Goal: Transaction & Acquisition: Purchase product/service

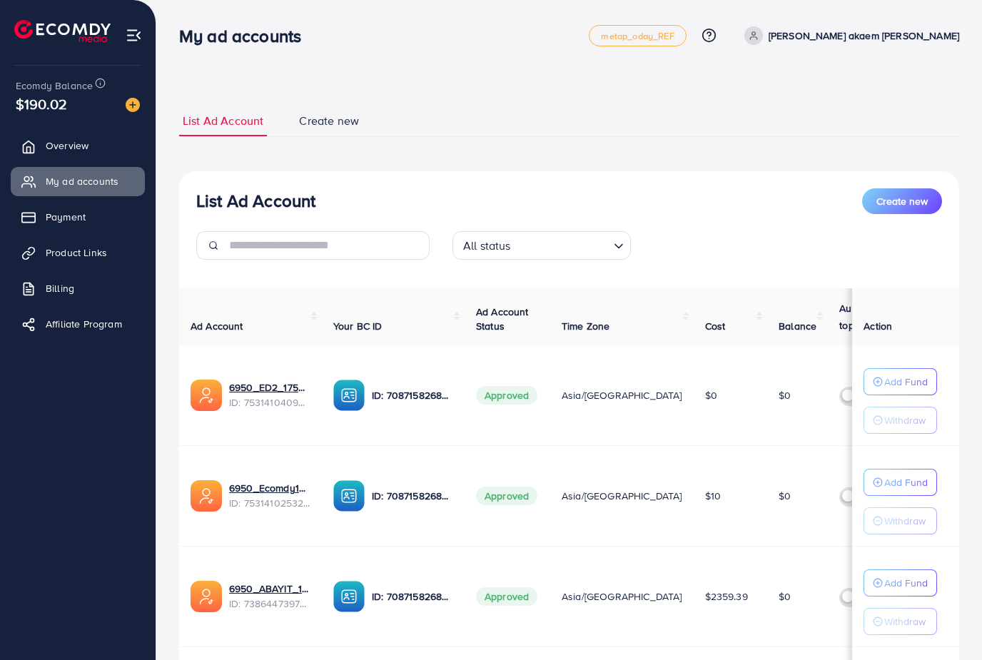
click at [78, 221] on span "Payment" at bounding box center [66, 217] width 40 height 14
click at [77, 221] on span "Payment" at bounding box center [66, 217] width 40 height 14
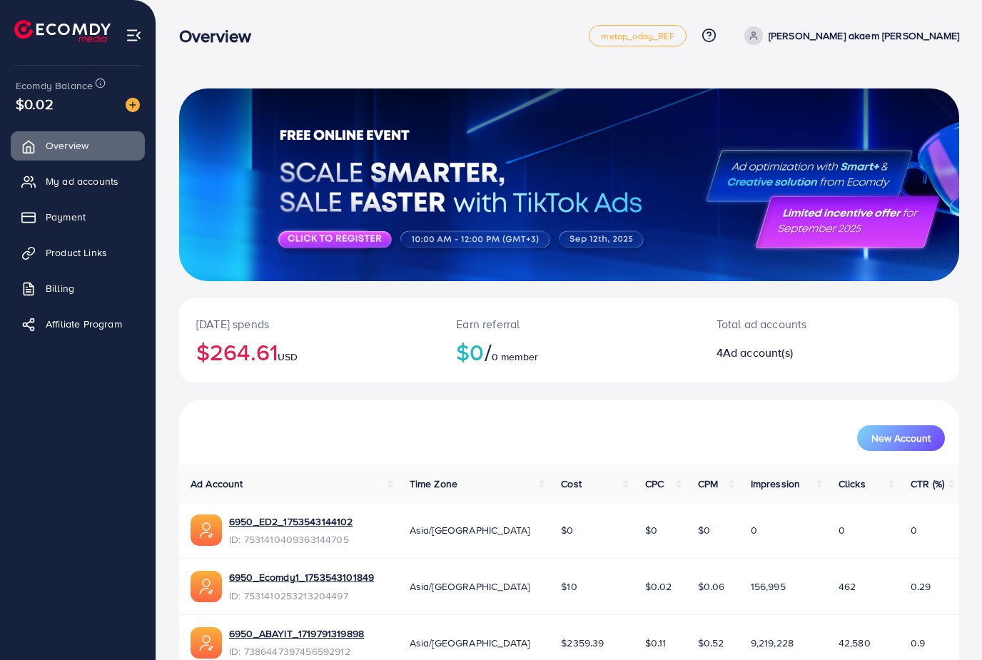
click at [113, 205] on link "Payment" at bounding box center [78, 217] width 134 height 29
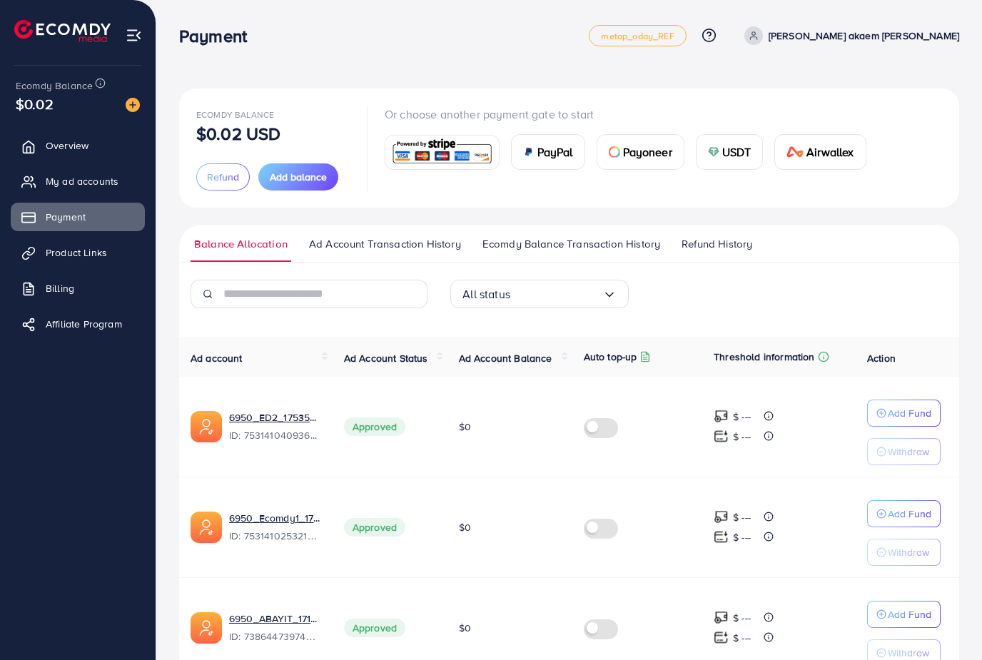
click at [297, 168] on button "Add balance" at bounding box center [298, 176] width 80 height 27
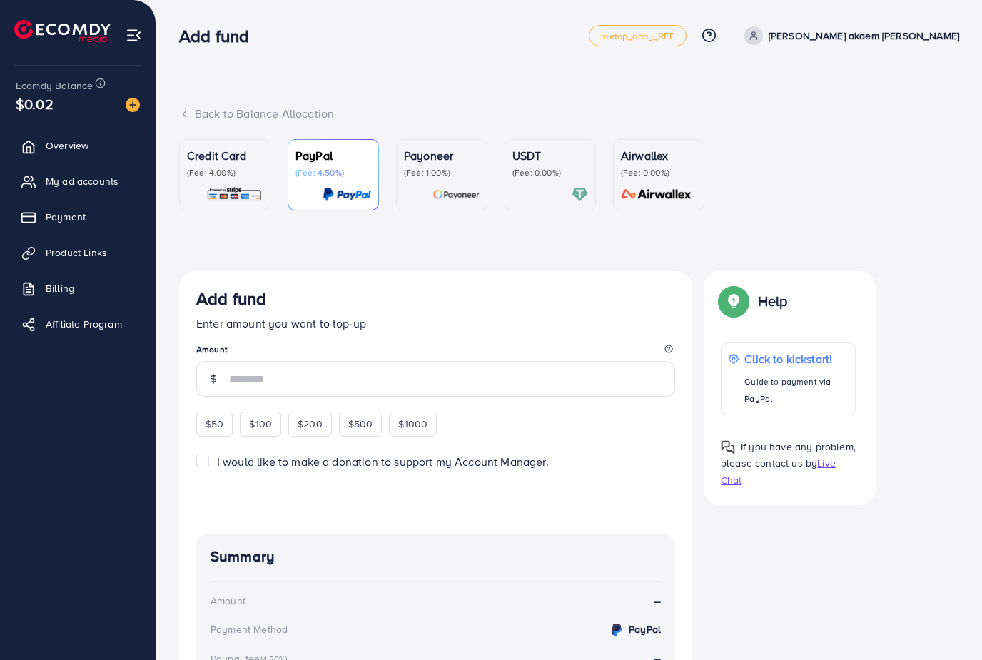
click at [248, 186] on img at bounding box center [234, 194] width 56 height 16
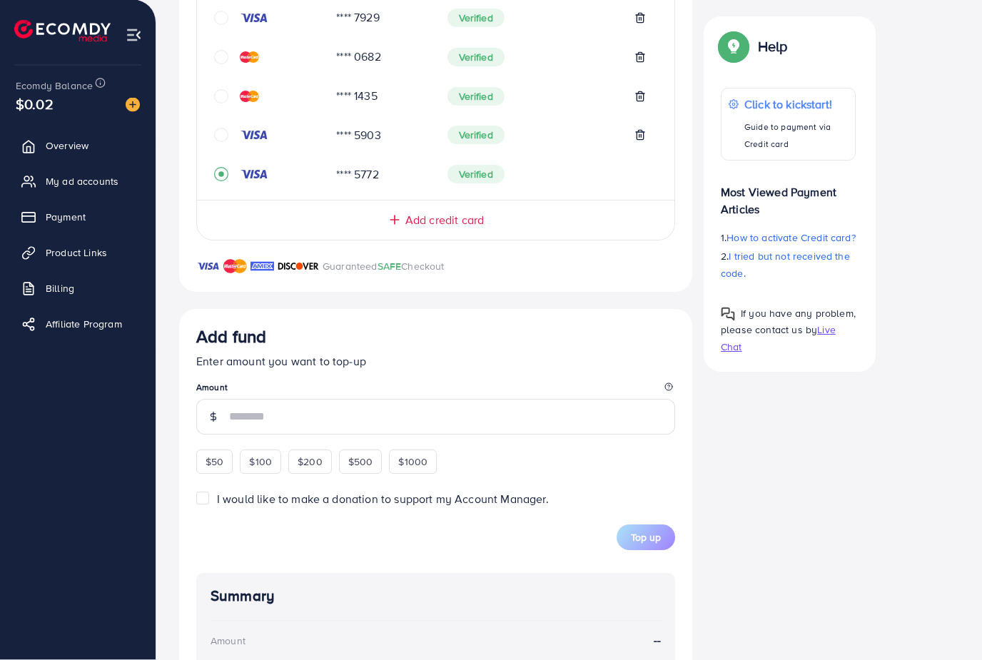
scroll to position [610, 0]
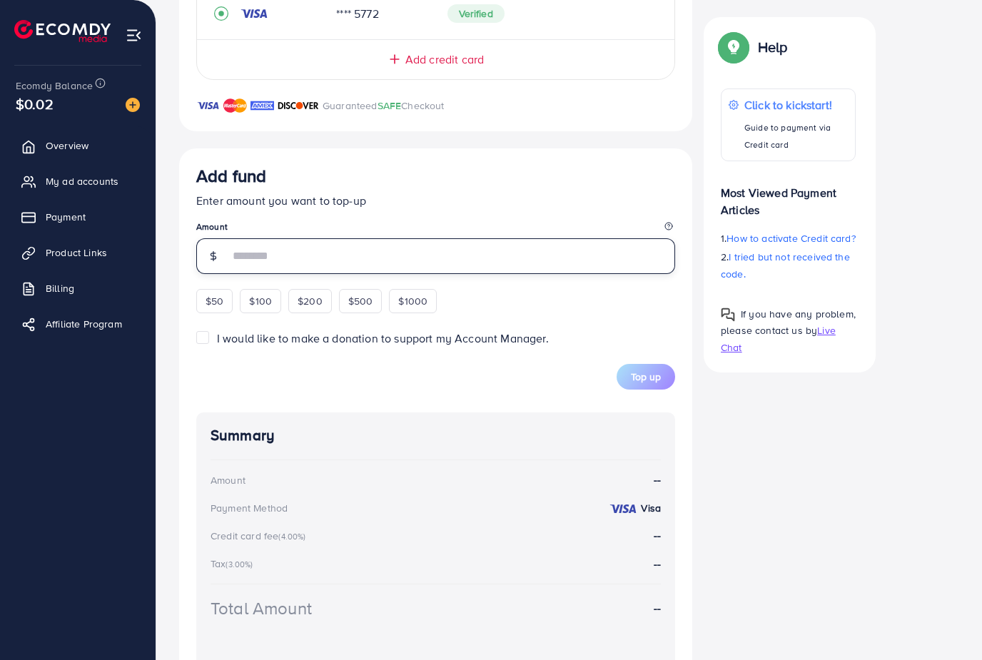
click at [417, 248] on input "number" at bounding box center [452, 256] width 446 height 36
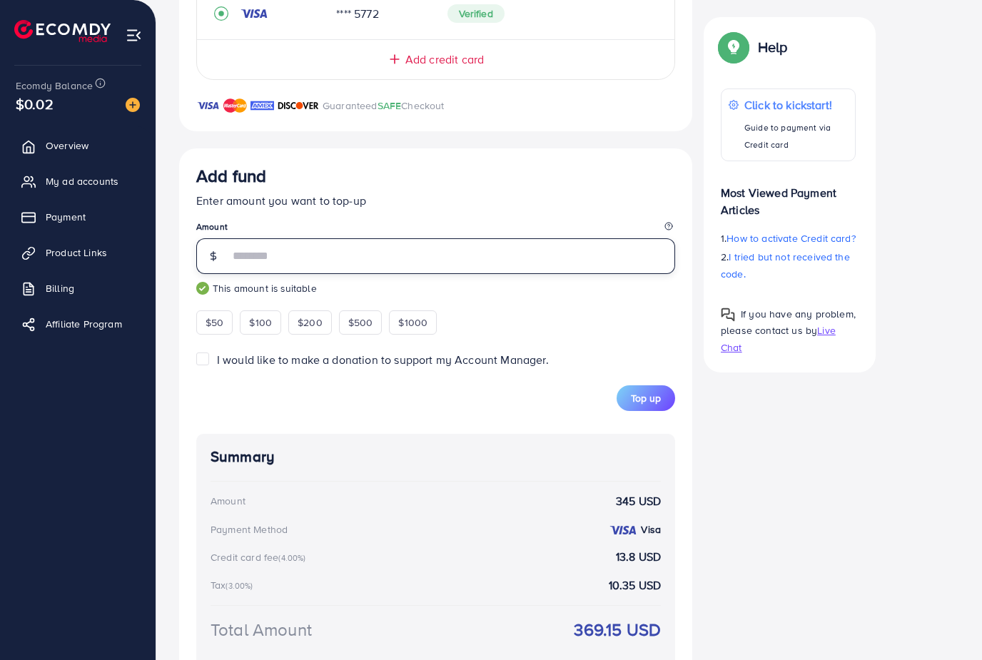
type input "***"
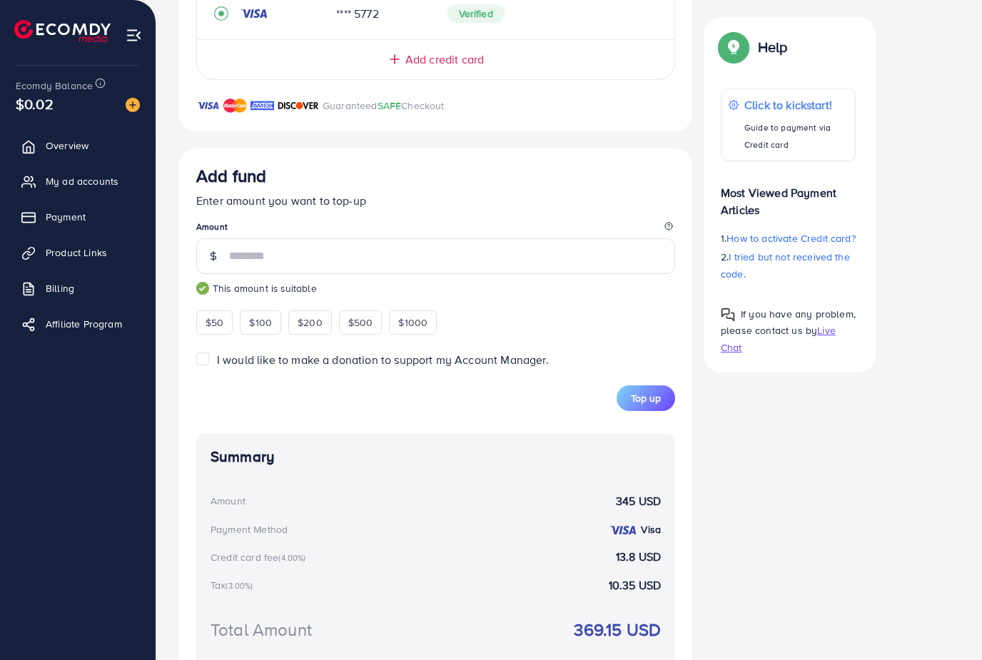
click at [520, 183] on div "Add fund" at bounding box center [435, 179] width 479 height 26
click at [644, 391] on span "Top up" at bounding box center [646, 398] width 30 height 14
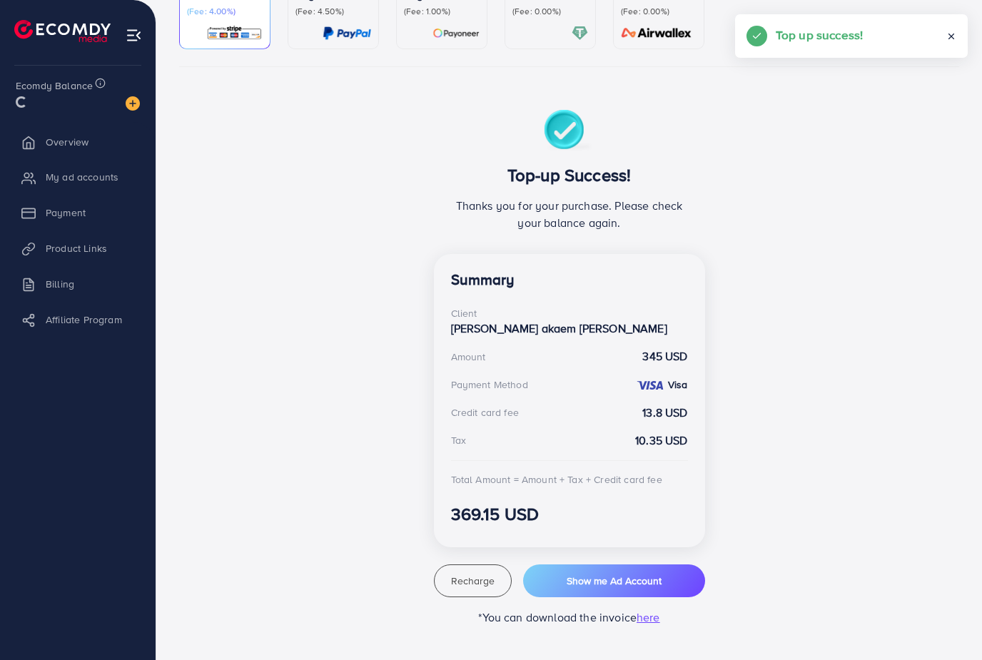
scroll to position [99, 0]
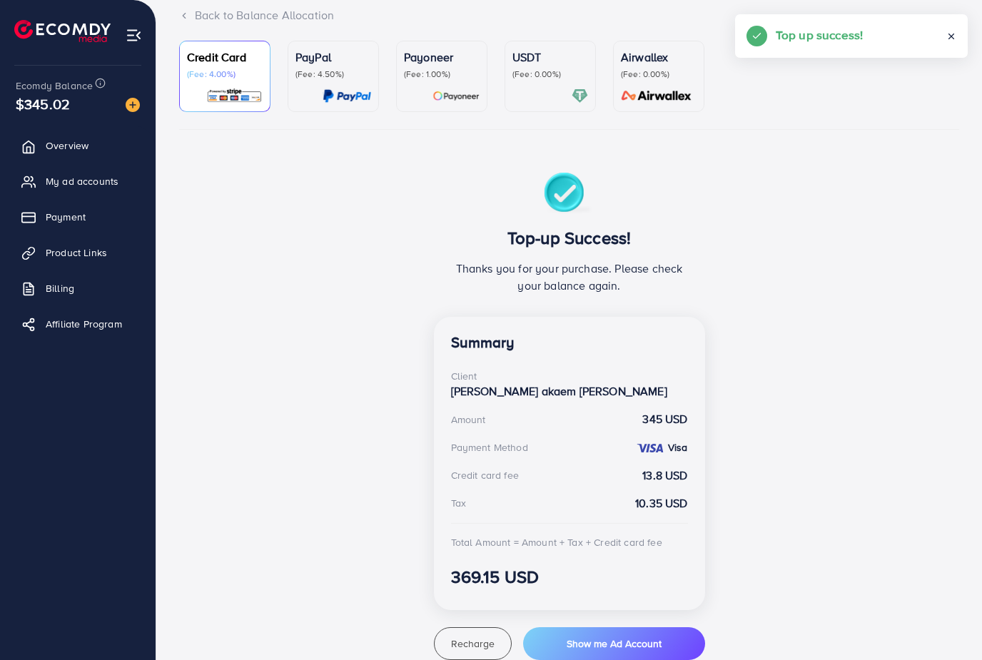
click at [481, 627] on button "Recharge" at bounding box center [473, 643] width 79 height 33
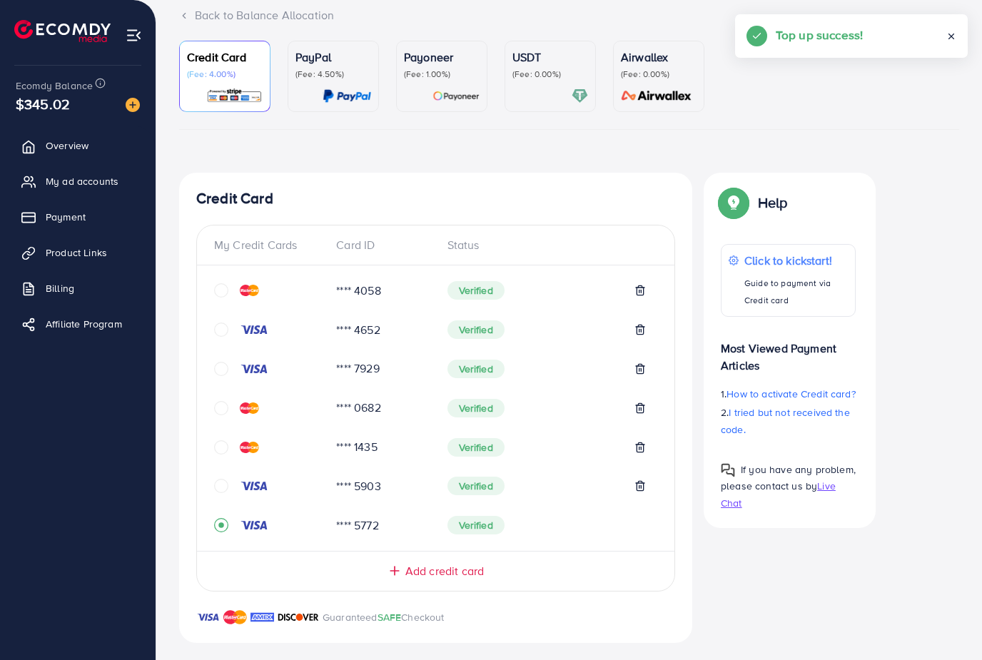
click at [104, 192] on link "My ad accounts" at bounding box center [78, 181] width 134 height 29
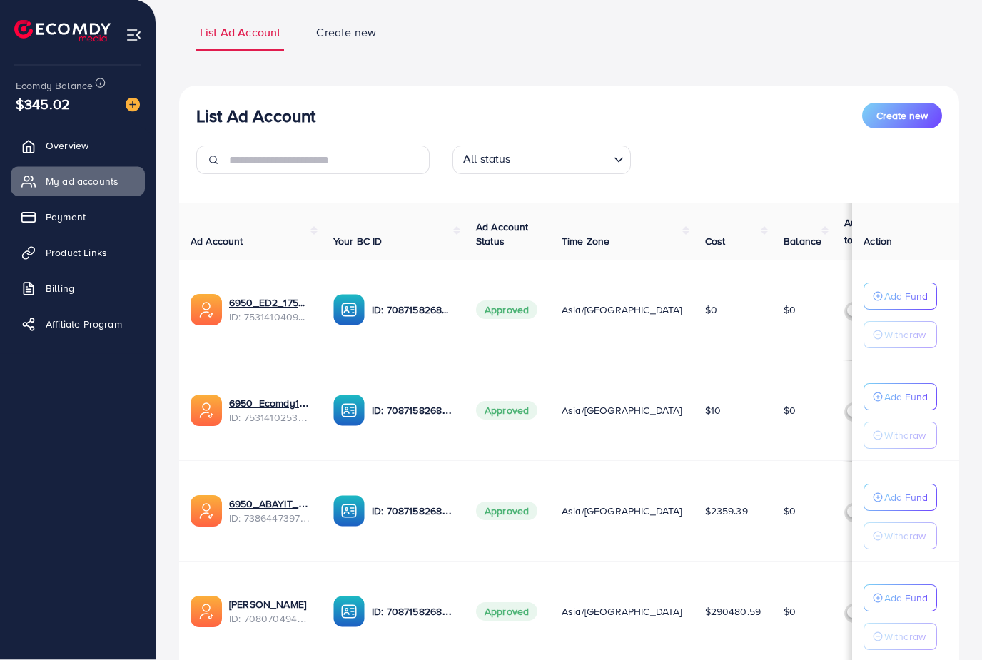
scroll to position [152, 0]
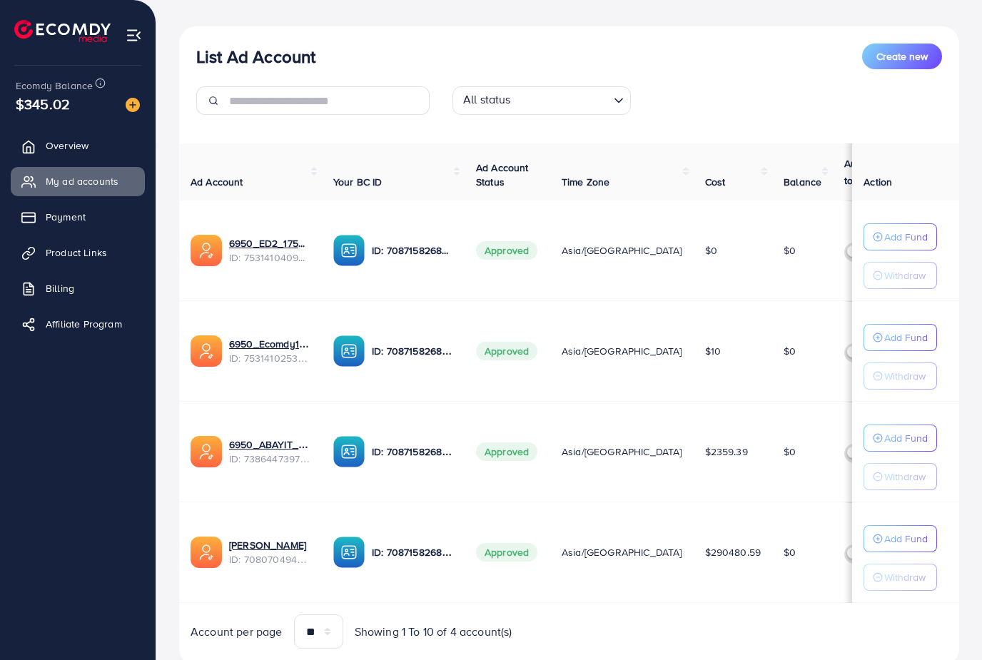
click at [879, 533] on div "Add Fund" at bounding box center [900, 538] width 55 height 17
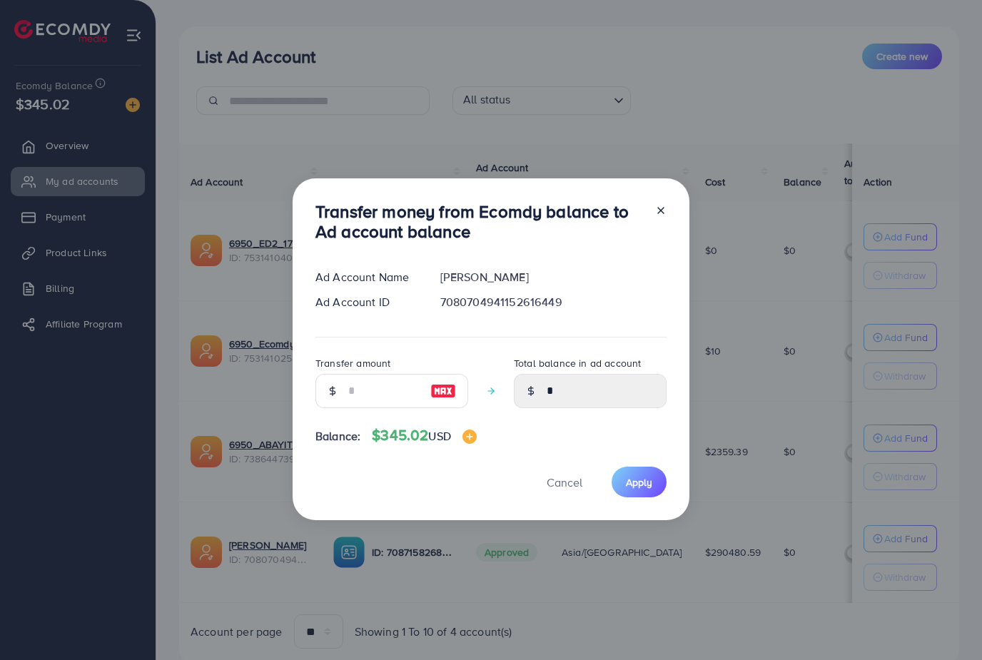
click at [446, 400] on img at bounding box center [443, 391] width 26 height 17
type input "***"
type input "******"
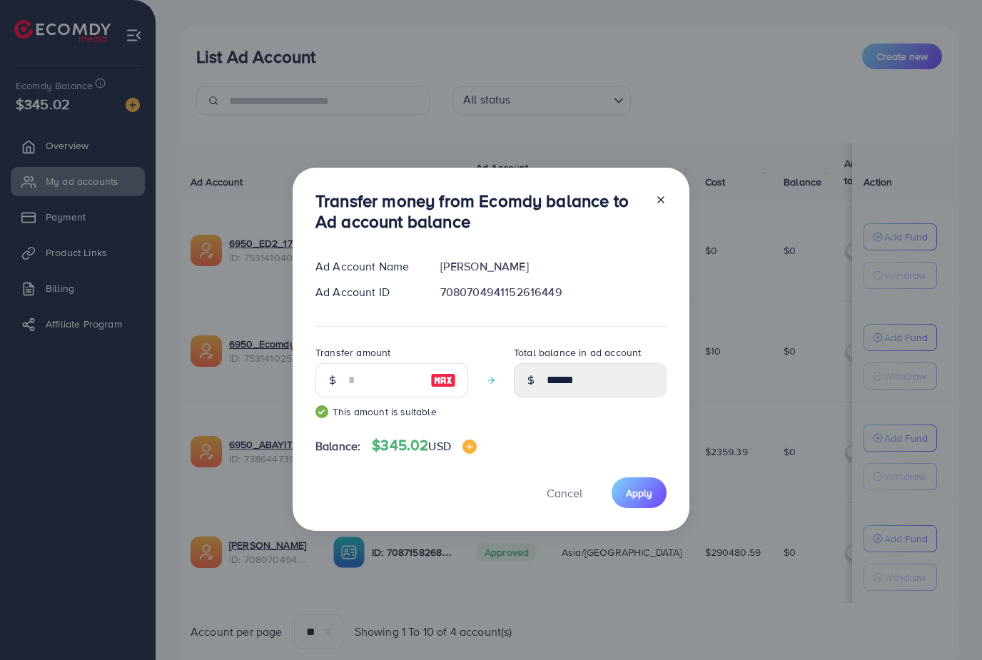
click at [630, 500] on span "Apply" at bounding box center [639, 493] width 26 height 14
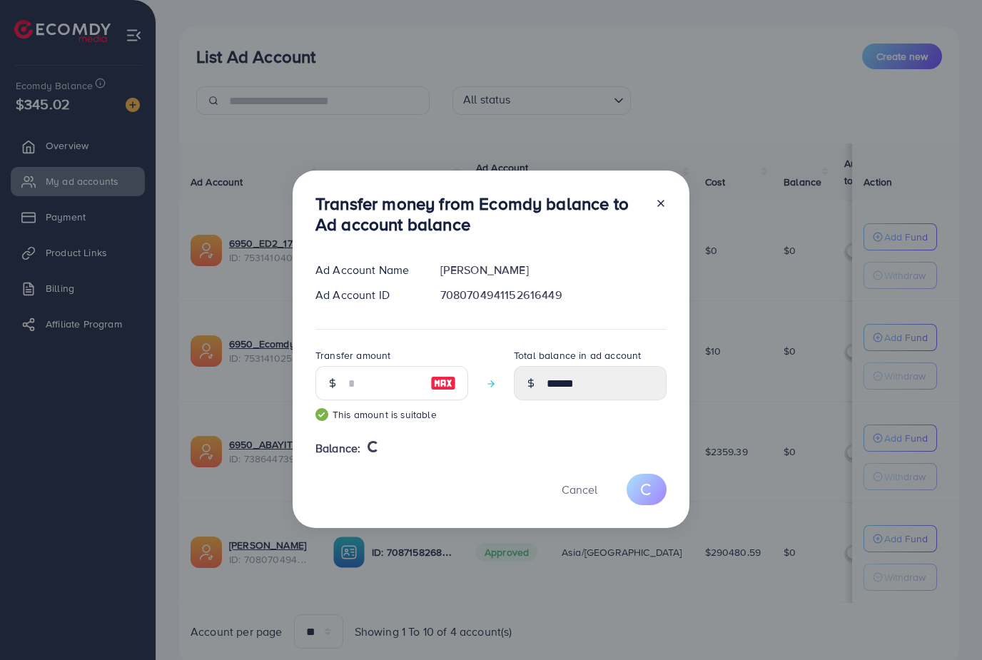
type input "*"
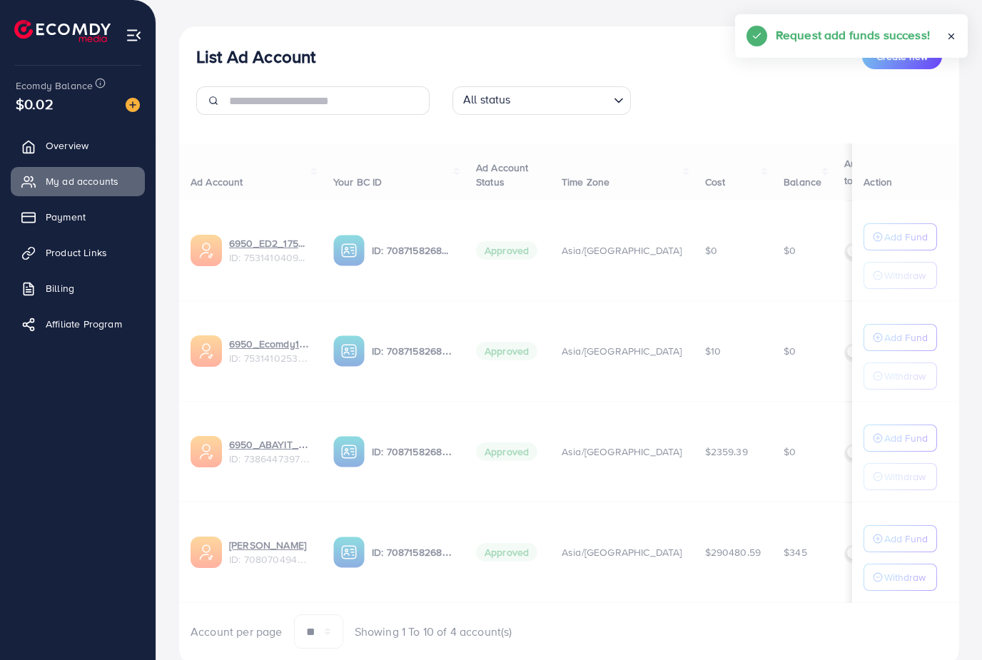
click at [84, 221] on span "Payment" at bounding box center [66, 217] width 40 height 14
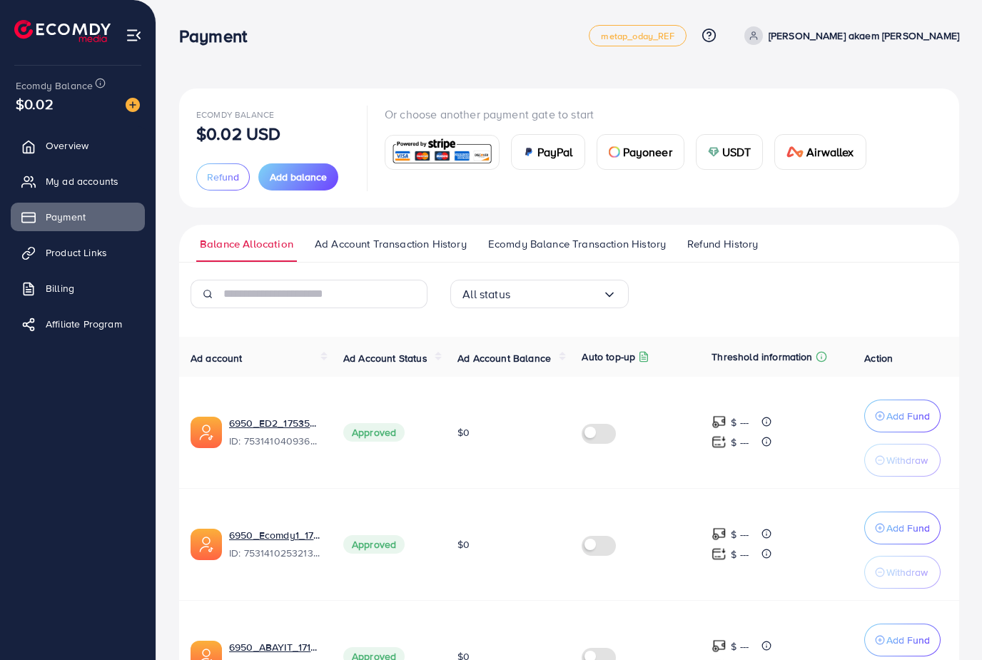
click at [293, 182] on span "Add balance" at bounding box center [298, 177] width 57 height 14
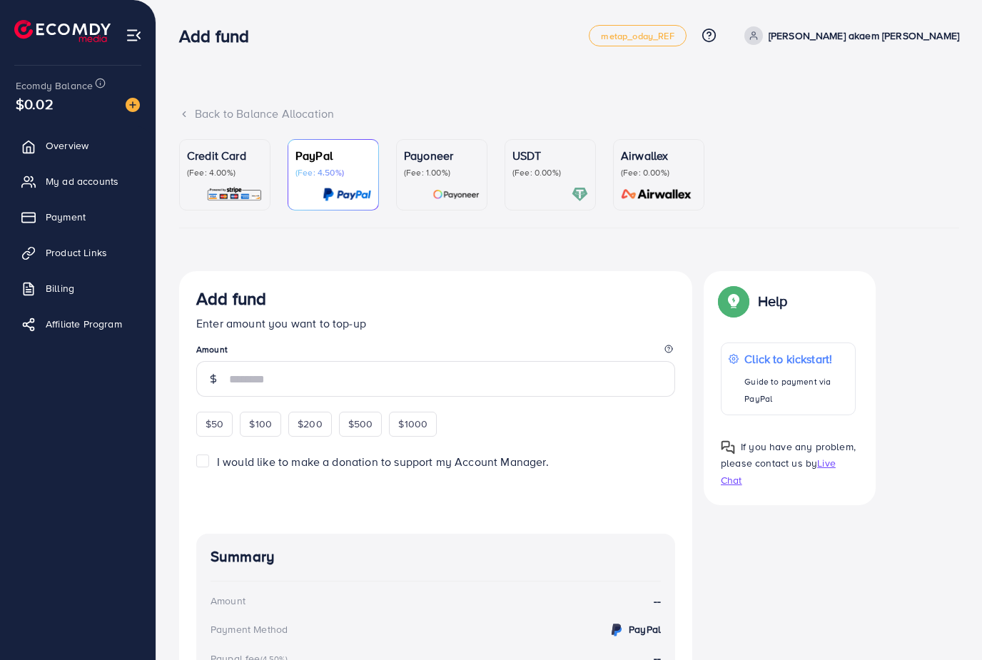
click at [247, 187] on img at bounding box center [234, 194] width 56 height 16
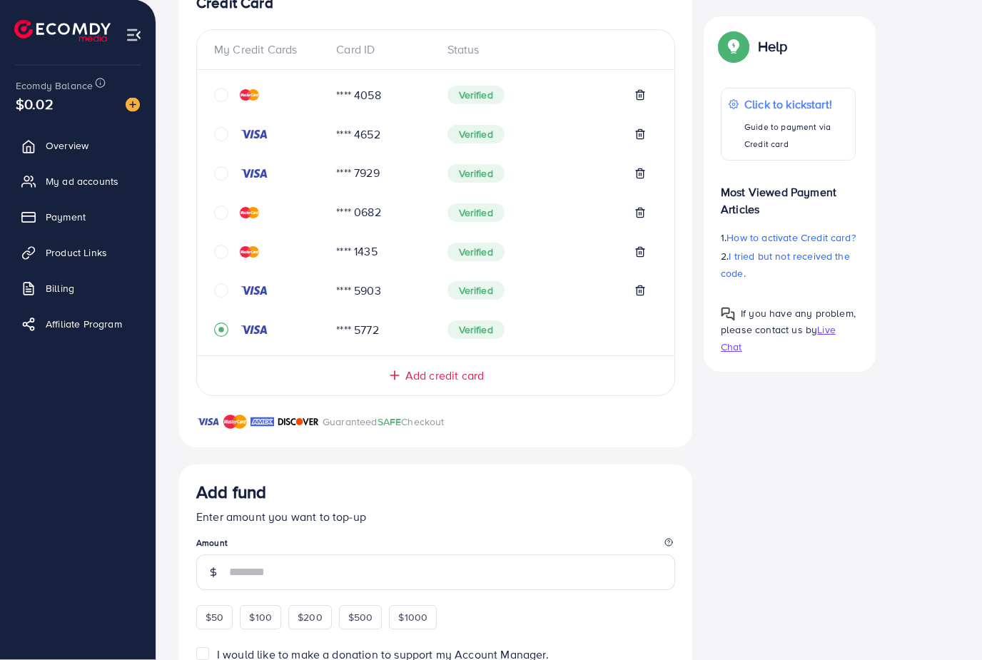
scroll to position [299, 0]
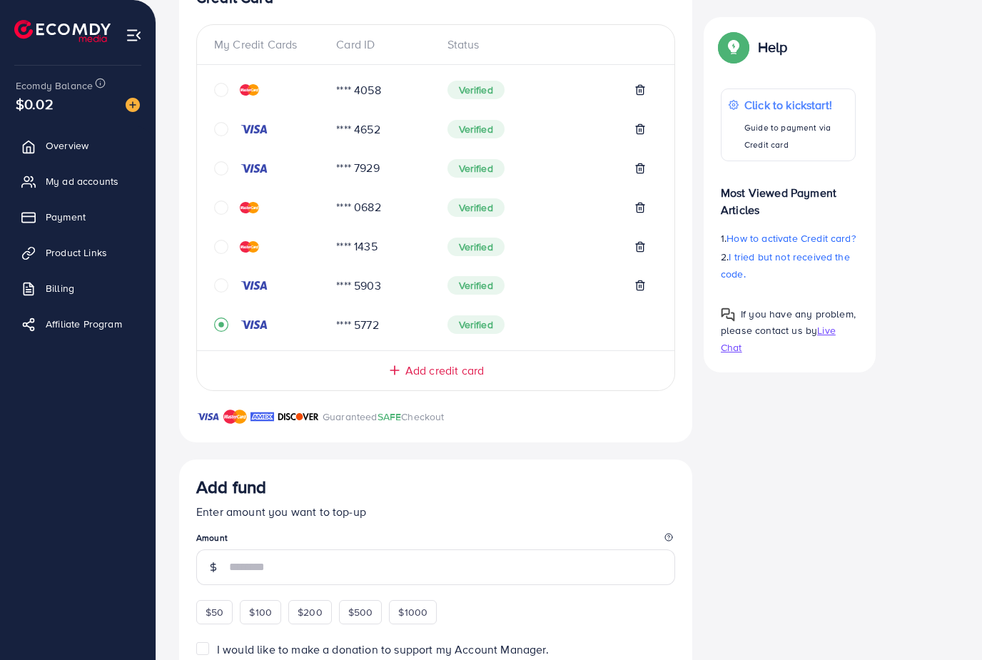
click at [221, 280] on icon "circle" at bounding box center [221, 285] width 14 height 14
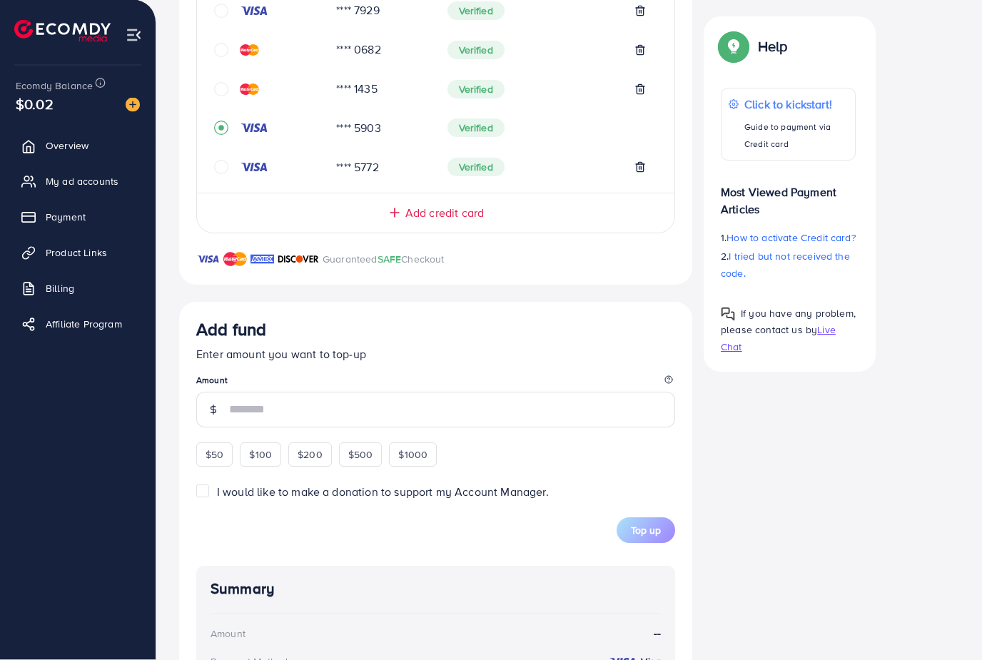
scroll to position [498, 0]
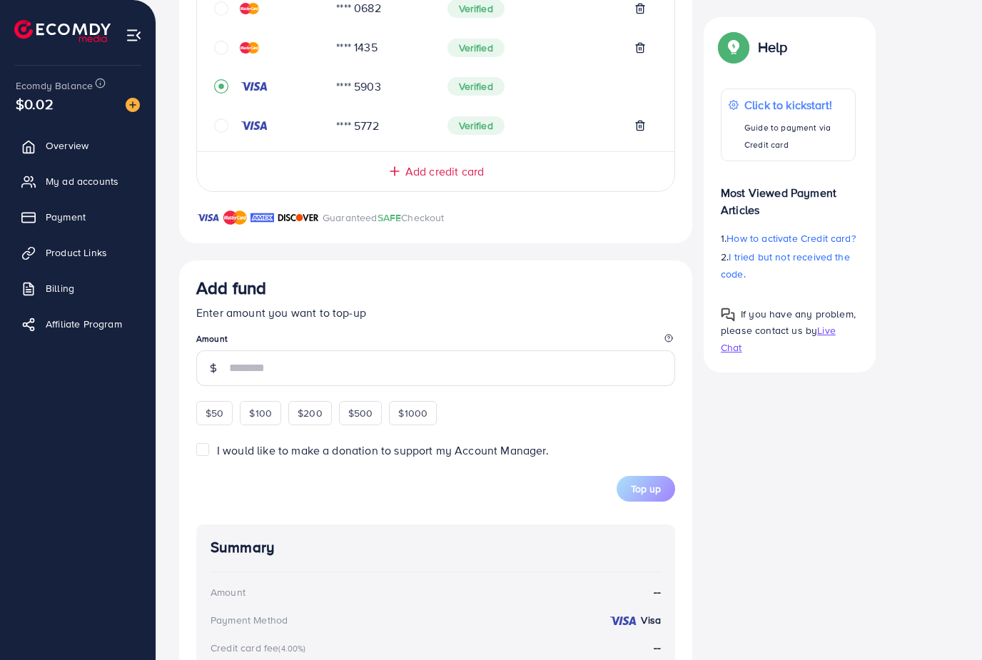
click at [422, 367] on input "number" at bounding box center [452, 368] width 446 height 36
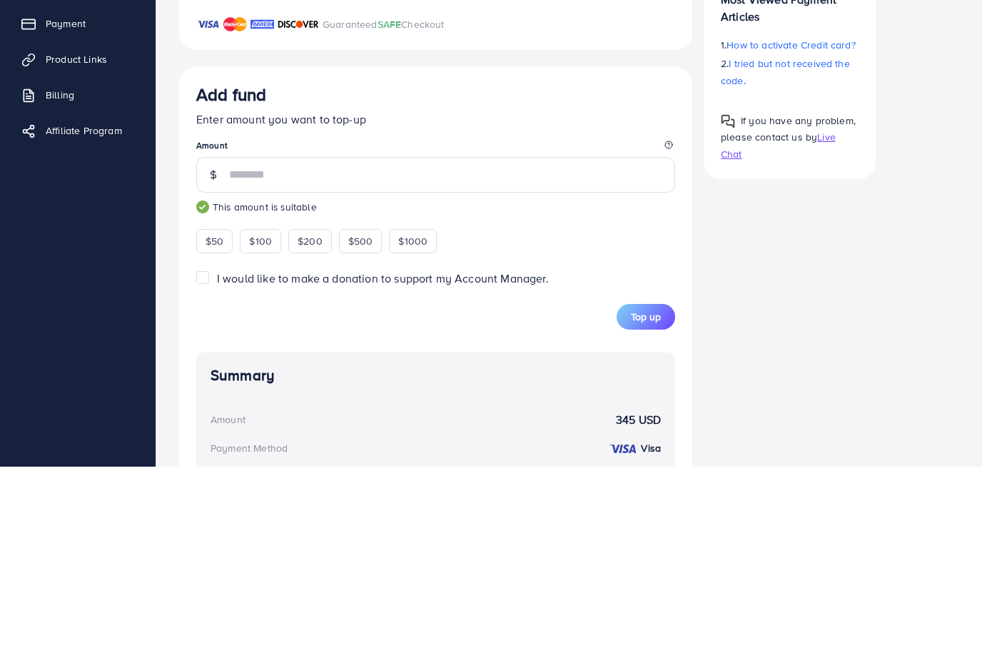
type input "***"
click at [649, 498] on button "Top up" at bounding box center [646, 511] width 59 height 26
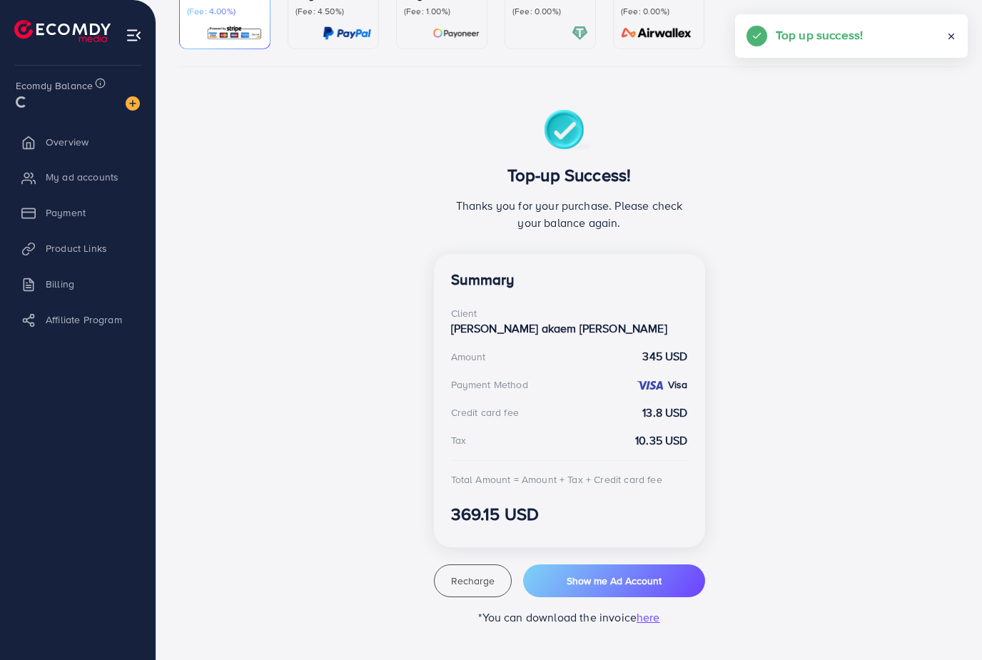
scroll to position [99, 0]
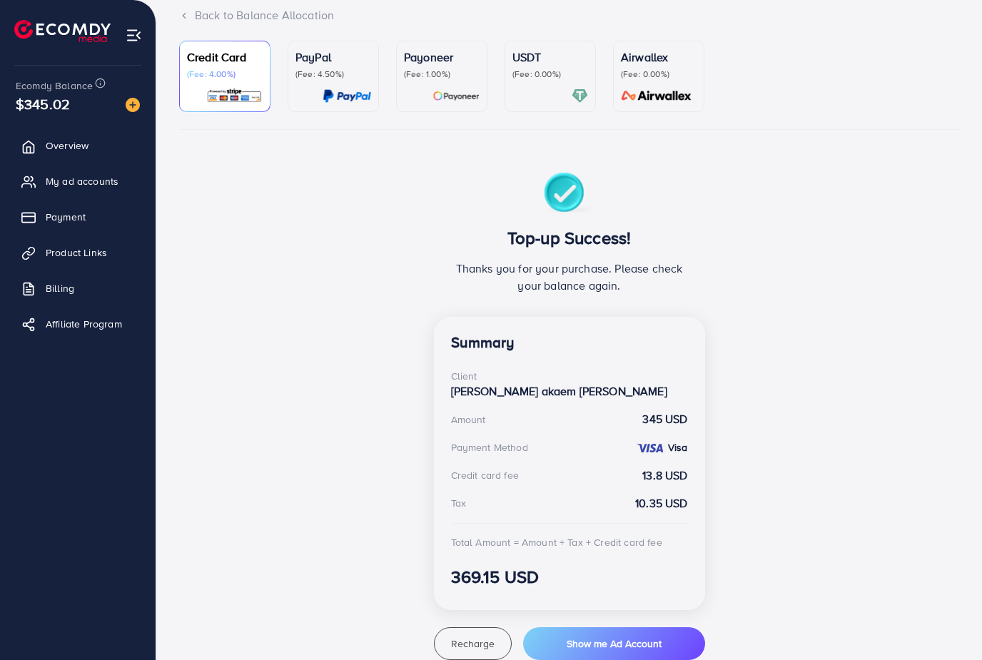
click at [475, 642] on button "Recharge" at bounding box center [473, 643] width 79 height 33
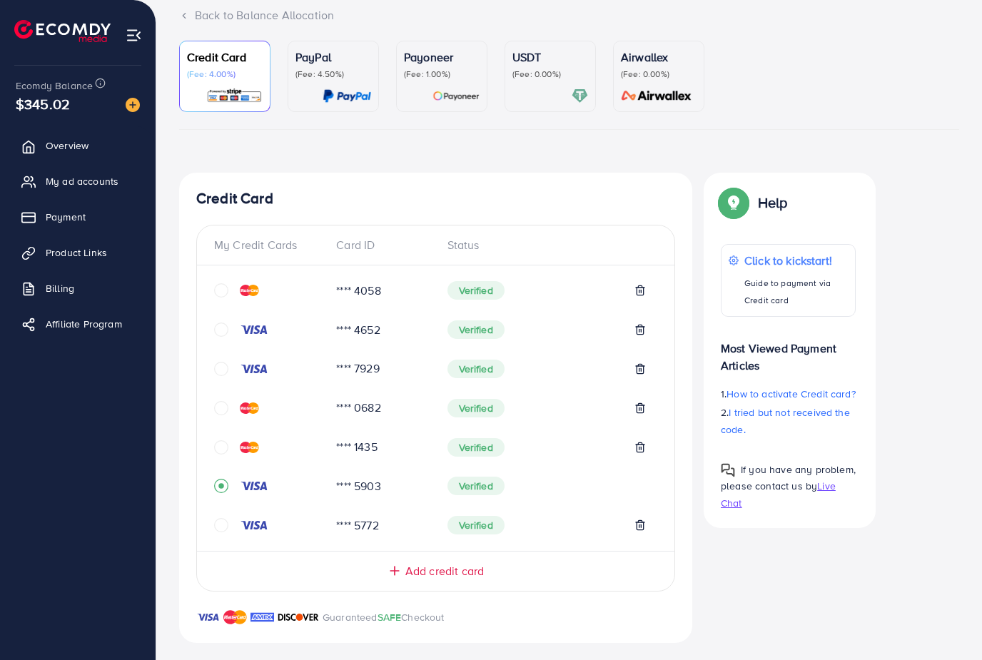
click at [106, 182] on span "My ad accounts" at bounding box center [82, 181] width 73 height 14
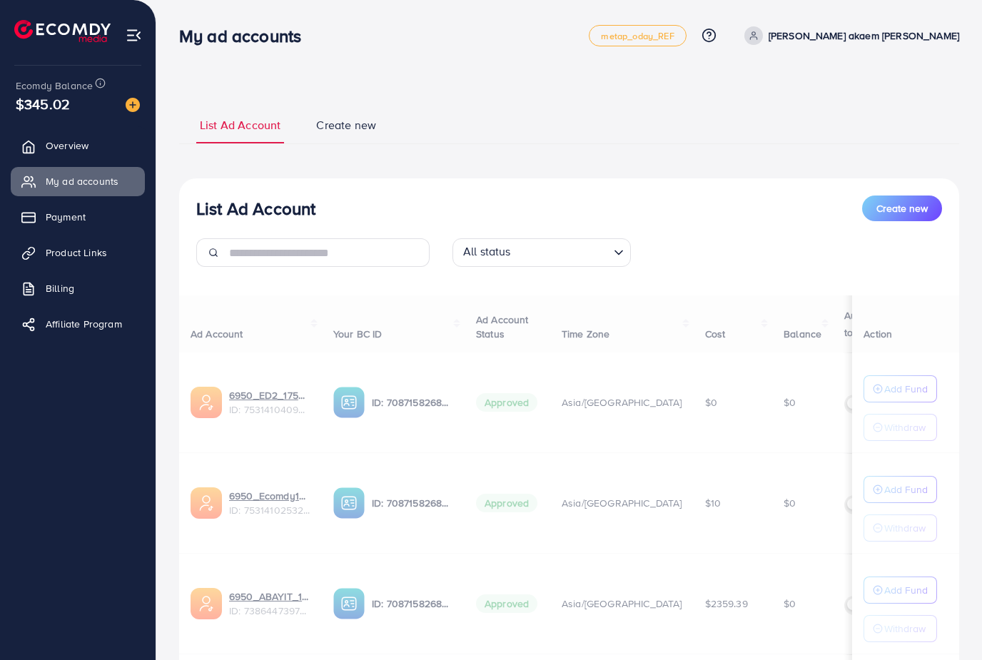
click at [99, 293] on link "Billing" at bounding box center [78, 288] width 134 height 29
